Goal: Task Accomplishment & Management: Manage account settings

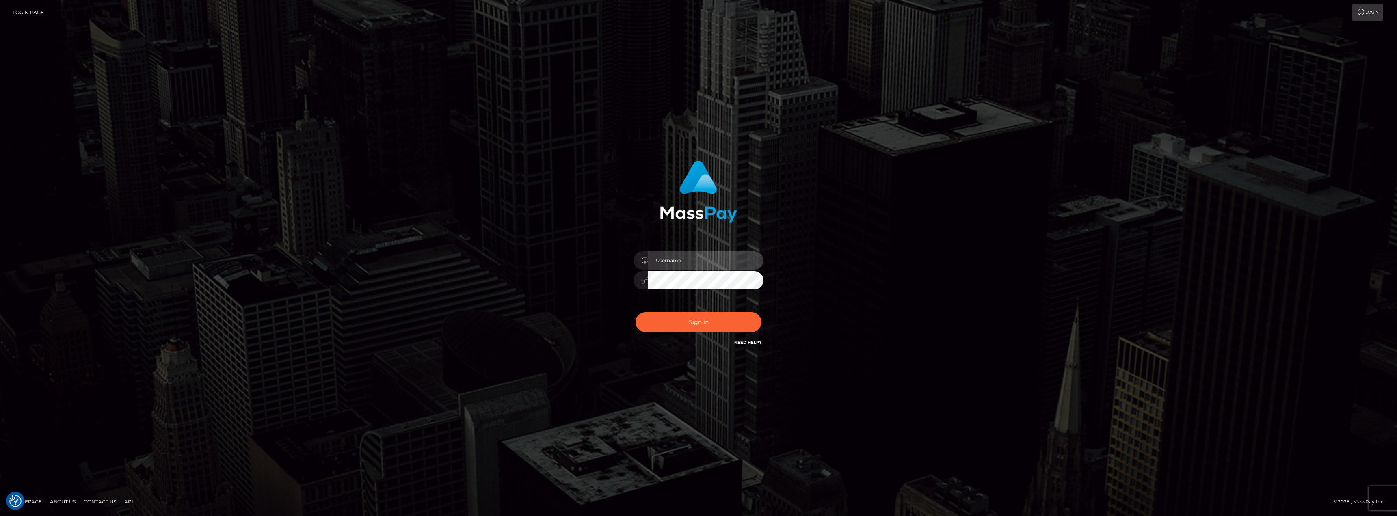
click at [676, 258] on input "text" at bounding box center [705, 260] width 115 height 18
drag, startPoint x: 441, startPoint y: 200, endPoint x: 436, endPoint y: 201, distance: 4.5
click at [436, 201] on div "Sign in" at bounding box center [698, 258] width 1397 height 329
click at [703, 264] on input "text" at bounding box center [705, 260] width 115 height 18
type input "[EMAIL_ADDRESS][DOMAIN_NAME]"
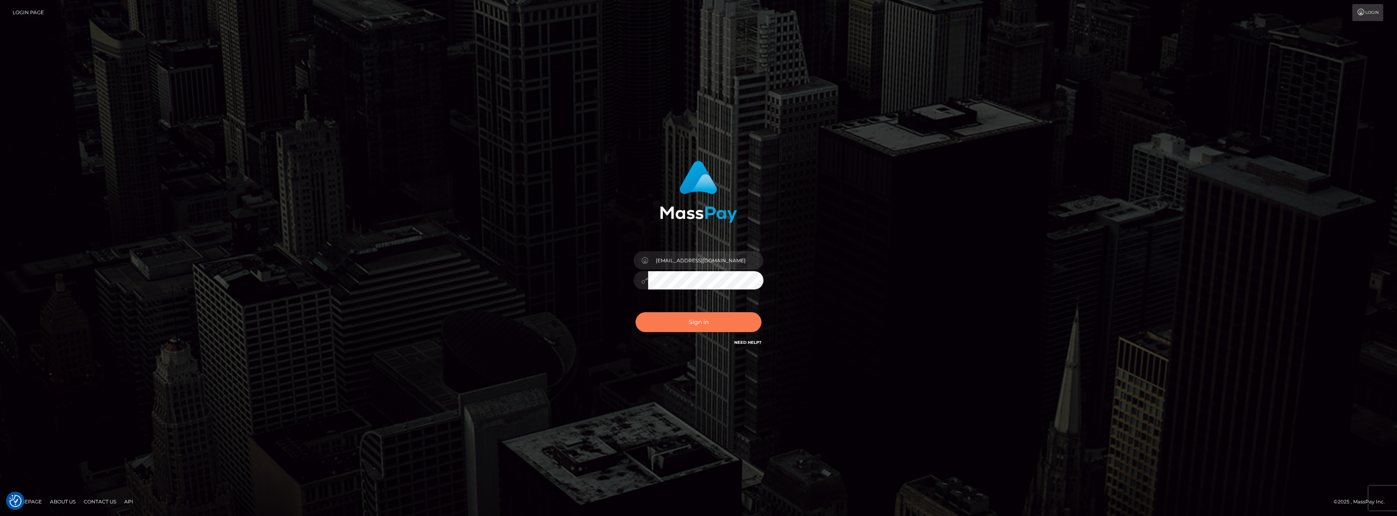
click at [691, 315] on button "Sign in" at bounding box center [699, 322] width 126 height 20
